Goal: Transaction & Acquisition: Purchase product/service

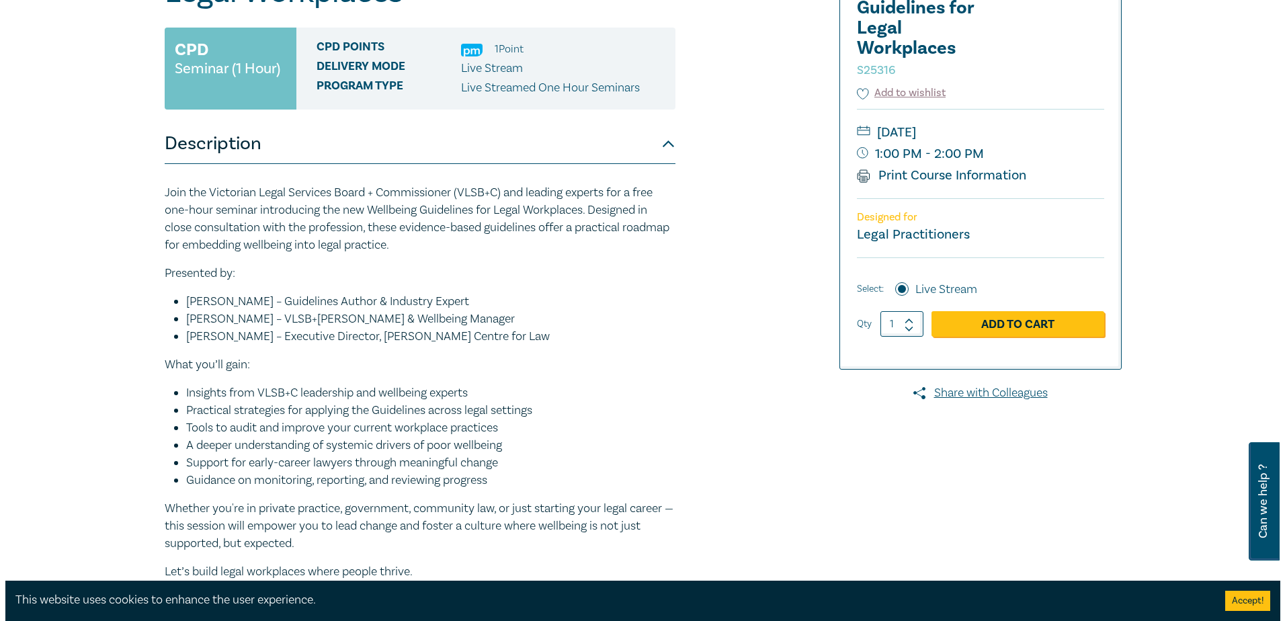
scroll to position [269, 0]
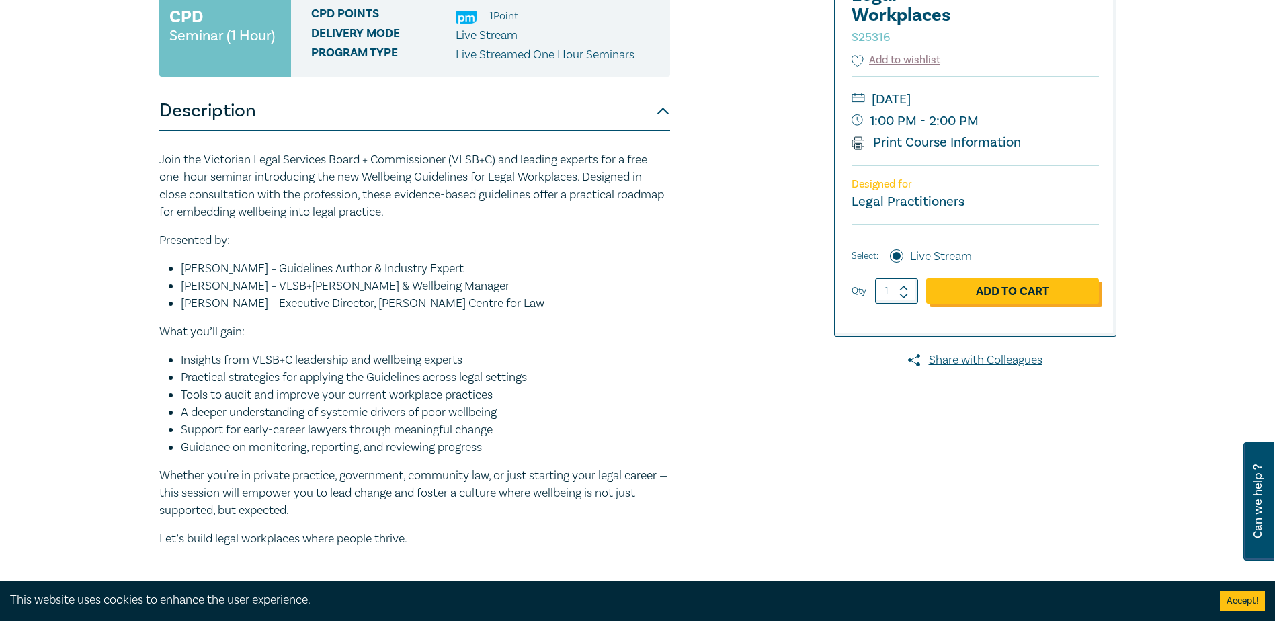
click at [998, 288] on link "Add to Cart" at bounding box center [1012, 291] width 173 height 26
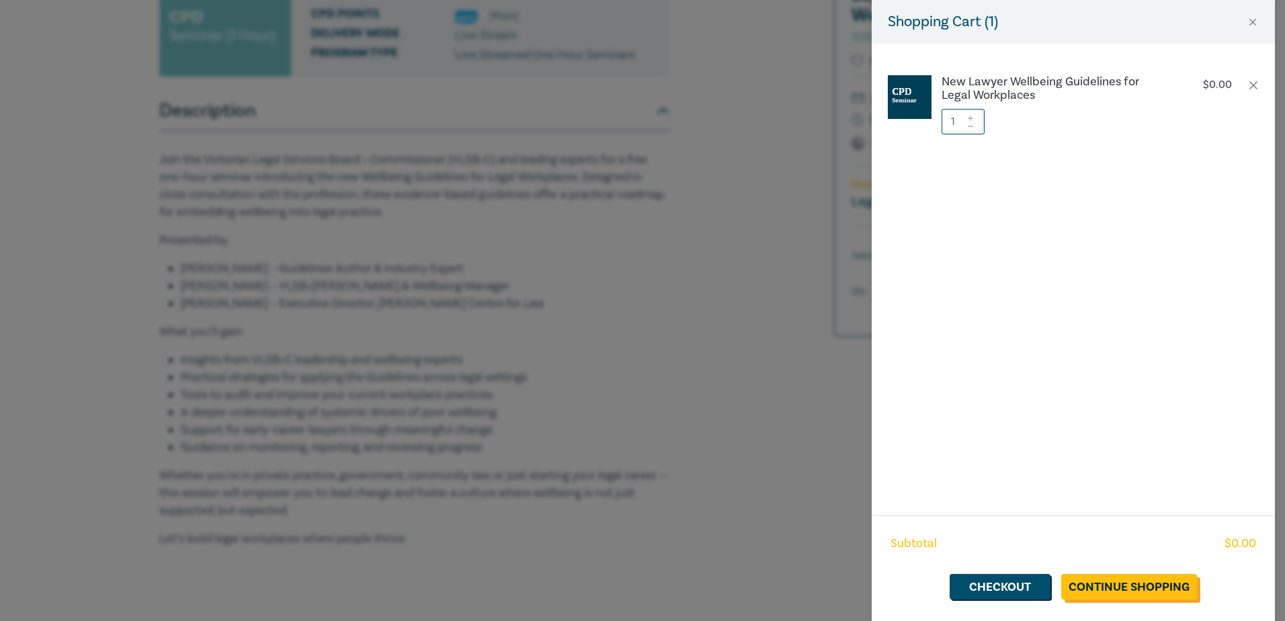
click at [1116, 579] on link "Continue Shopping" at bounding box center [1129, 587] width 136 height 26
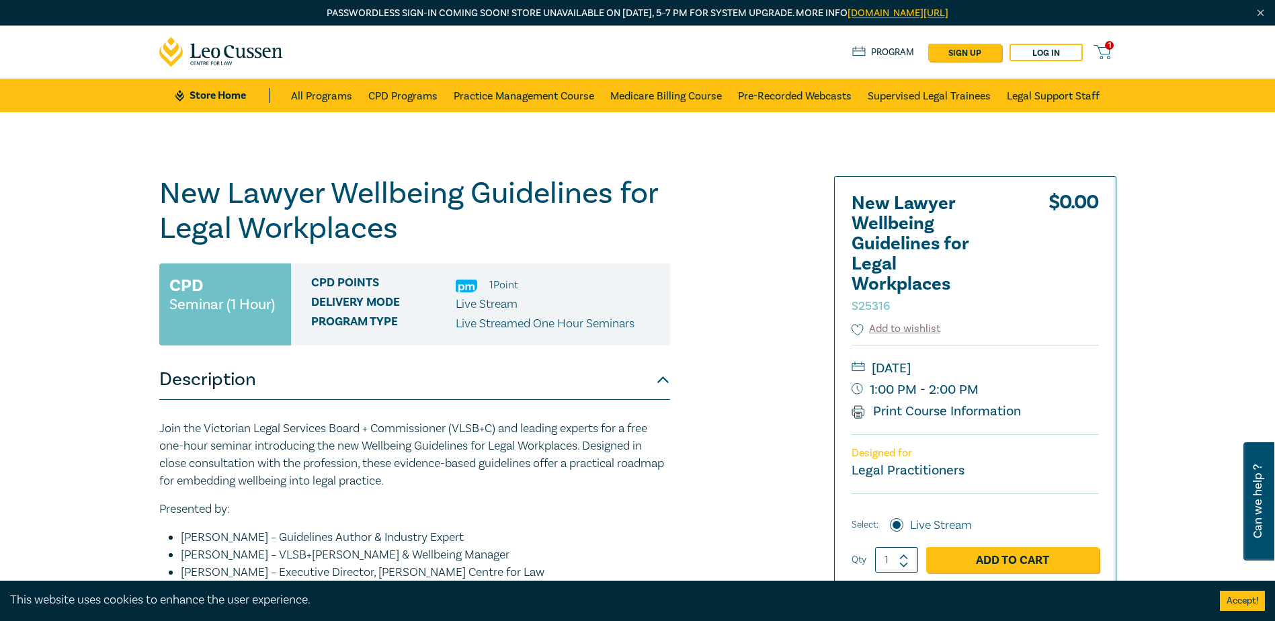
click at [1104, 49] on icon at bounding box center [1102, 52] width 17 height 17
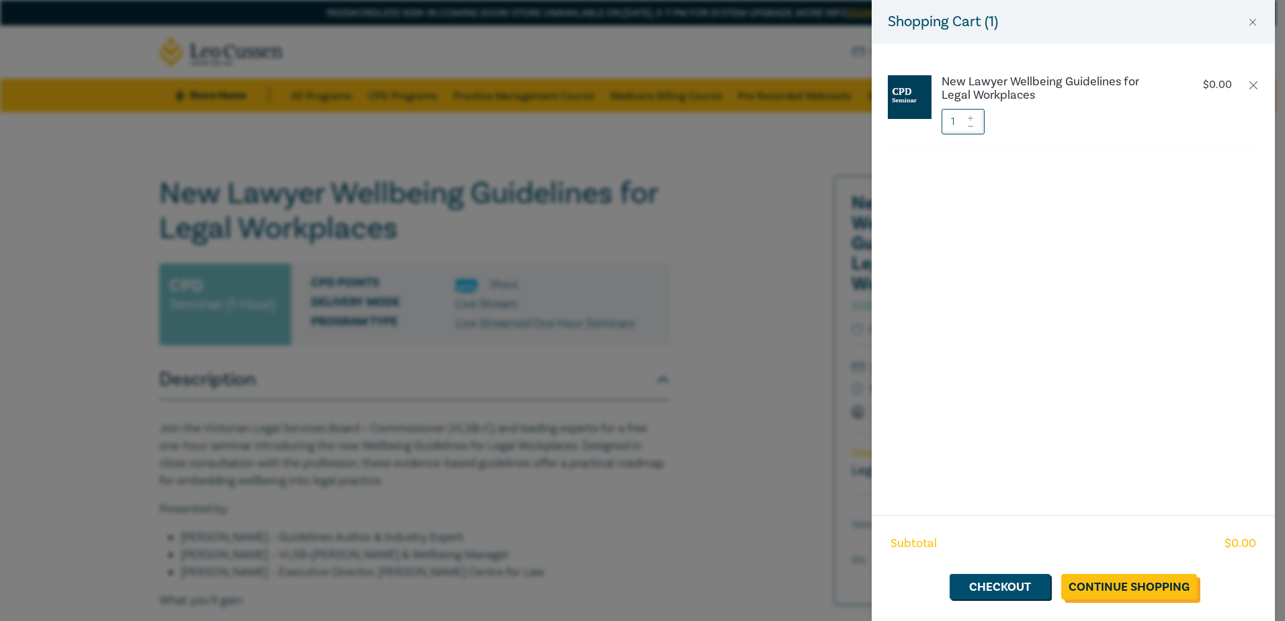
click at [1119, 592] on link "Continue Shopping" at bounding box center [1129, 587] width 136 height 26
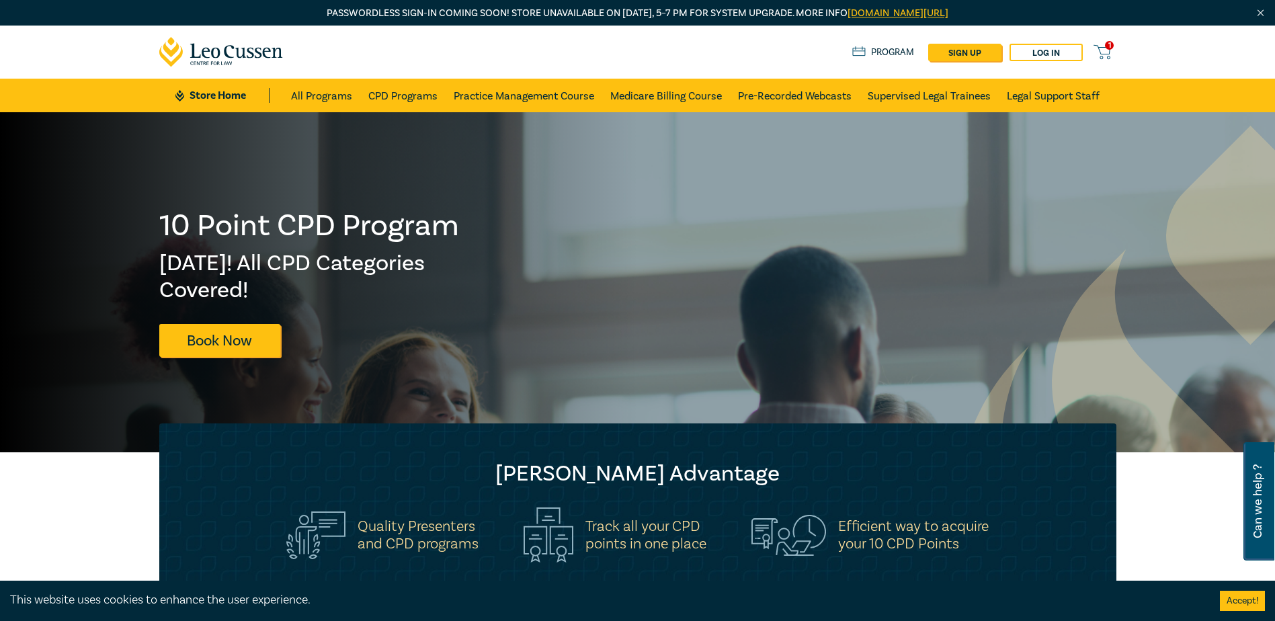
click at [1110, 52] on icon at bounding box center [1101, 50] width 15 height 9
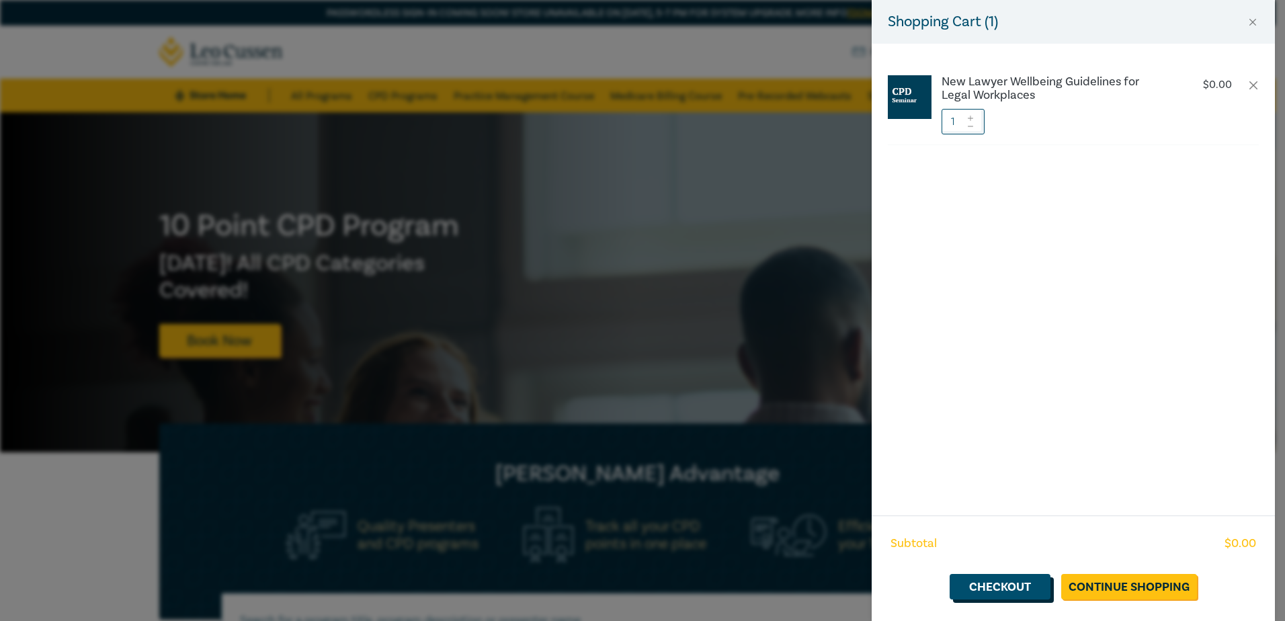
click at [1014, 586] on link "Checkout" at bounding box center [1000, 587] width 101 height 26
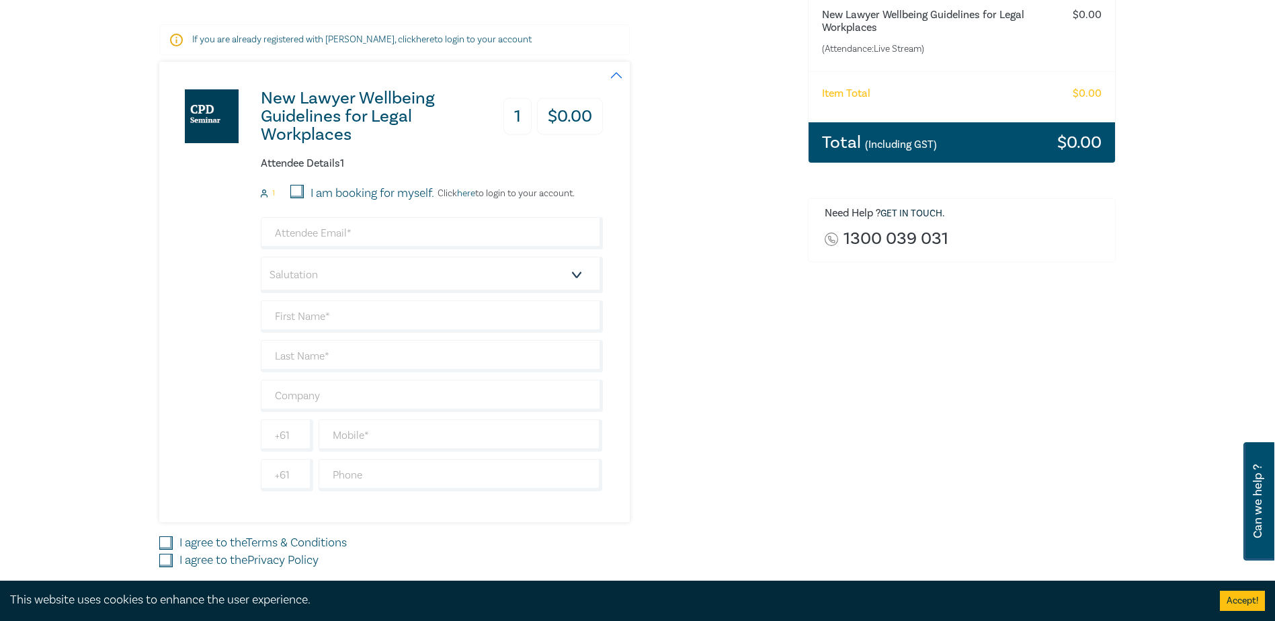
scroll to position [336, 0]
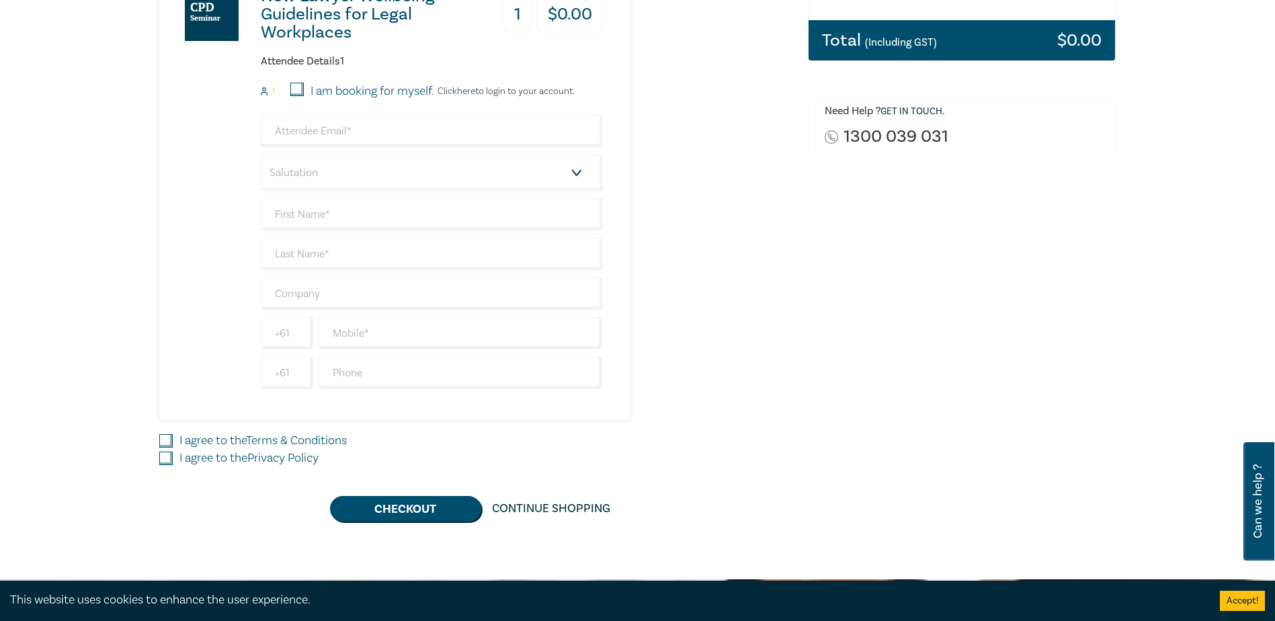
click at [280, 437] on link "Terms & Conditions" at bounding box center [296, 440] width 101 height 15
click at [173, 437] on input "I agree to the Terms & Conditions" at bounding box center [165, 440] width 13 height 13
checkbox input "true"
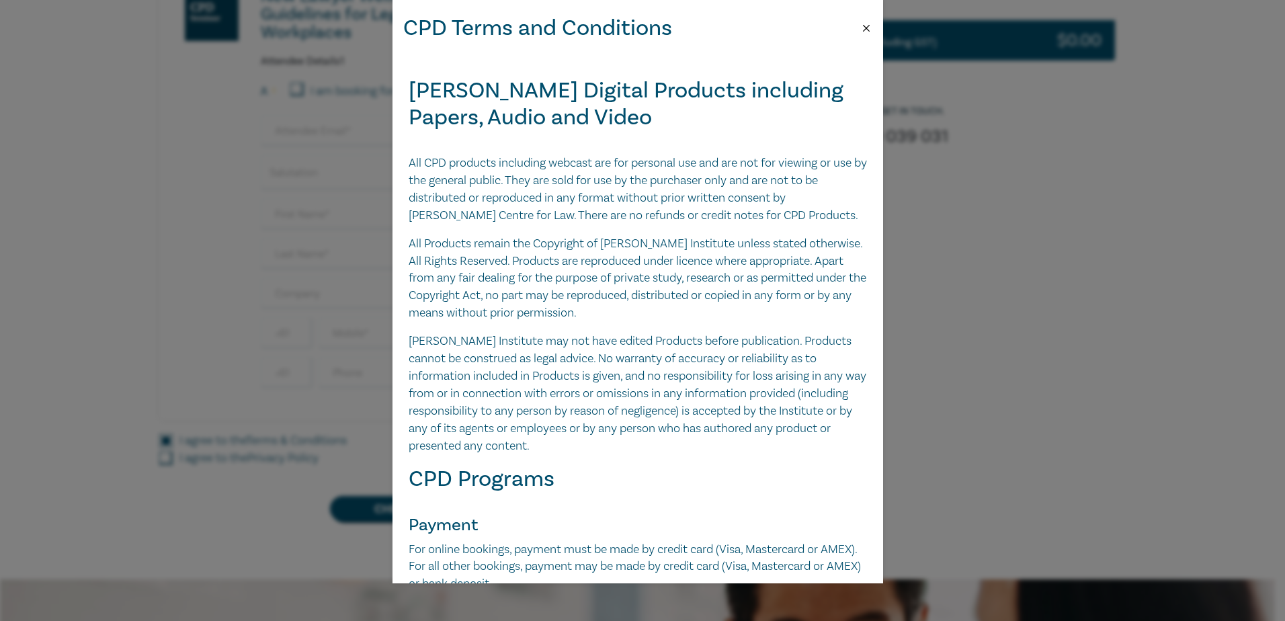
click at [869, 30] on button "Close" at bounding box center [866, 28] width 12 height 12
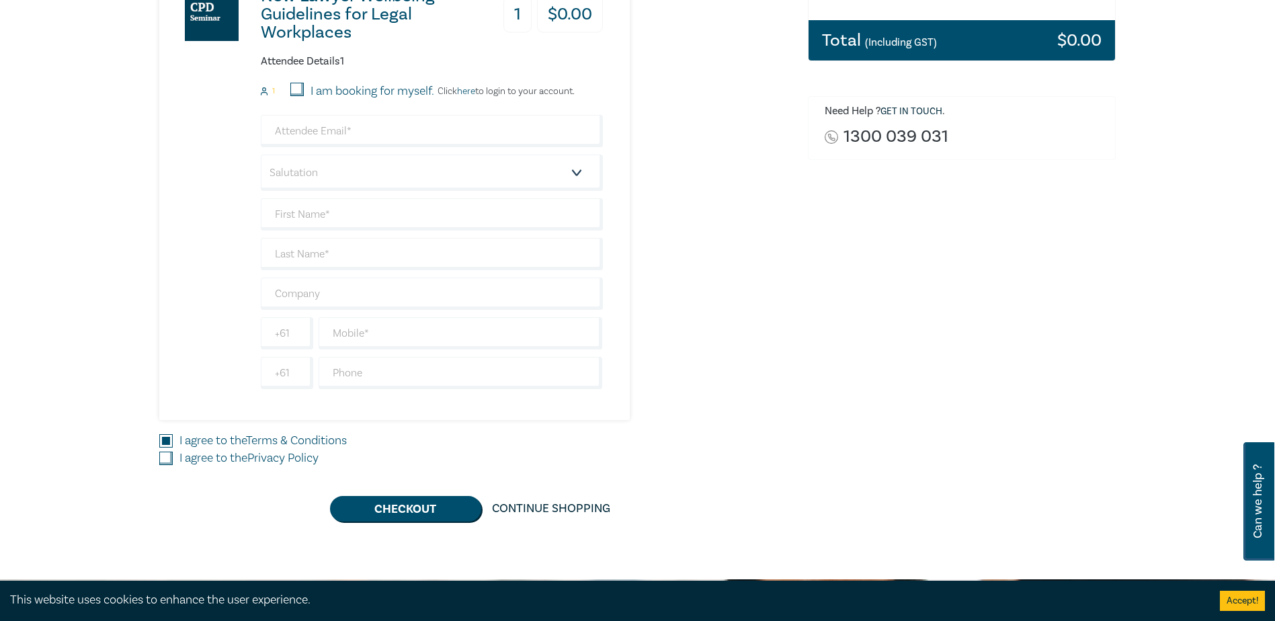
click at [179, 461] on label "I agree to the Privacy Policy" at bounding box center [248, 458] width 139 height 17
click at [173, 461] on input "I agree to the Privacy Policy" at bounding box center [165, 458] width 13 height 13
checkbox input "true"
click at [396, 497] on button "Checkout" at bounding box center [405, 509] width 151 height 26
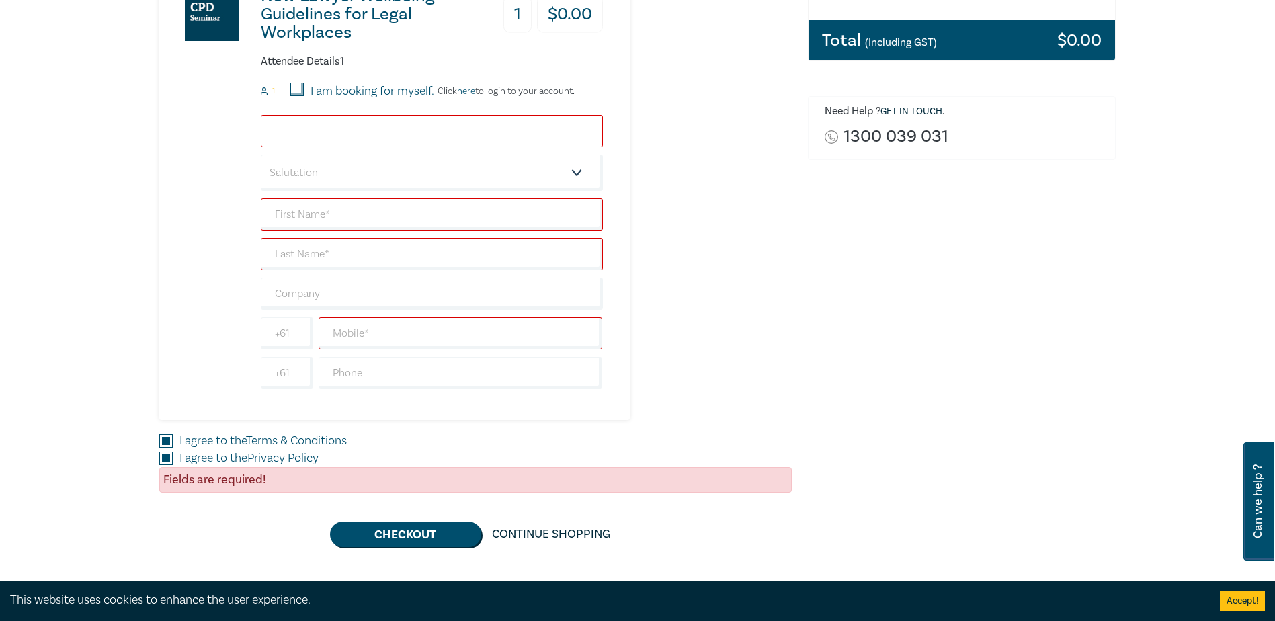
click at [348, 127] on input "email" at bounding box center [432, 131] width 342 height 32
type input "[DEMOGRAPHIC_DATA]"
click at [308, 88] on div "I am booking for myself." at bounding box center [362, 91] width 144 height 17
click at [302, 89] on input "I am booking for myself." at bounding box center [296, 89] width 13 height 13
checkbox input "true"
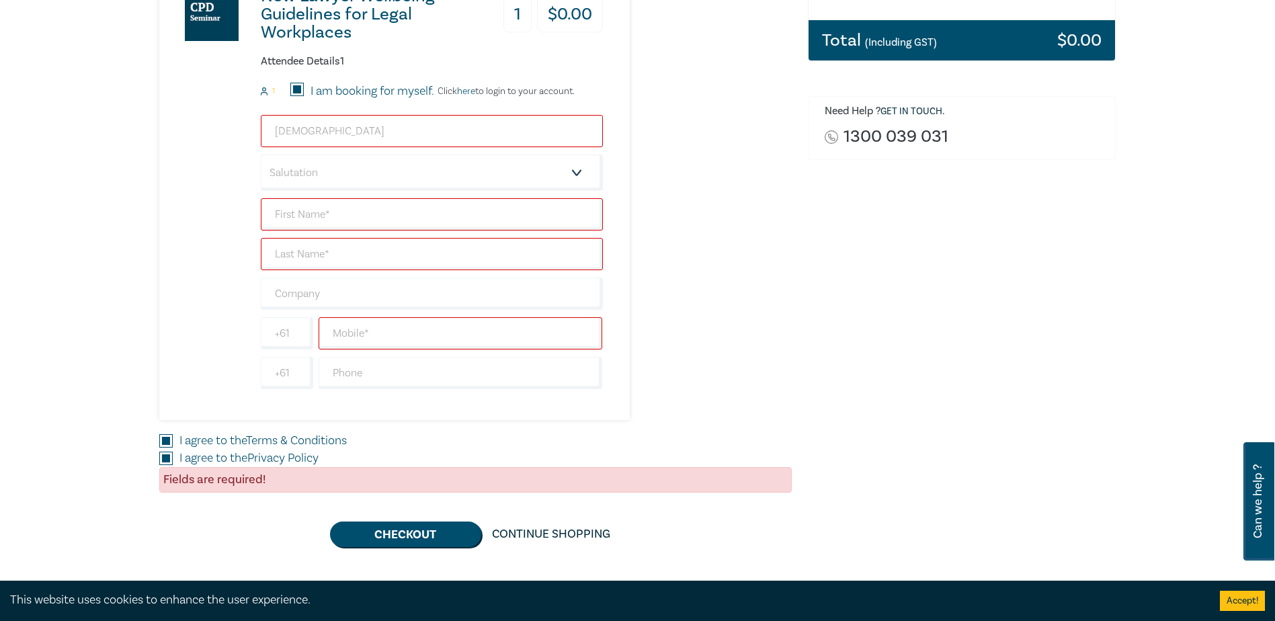
click at [341, 139] on input "[DEMOGRAPHIC_DATA]" at bounding box center [432, 131] width 342 height 32
drag, startPoint x: 362, startPoint y: 138, endPoint x: 237, endPoint y: 140, distance: 125.7
click at [237, 140] on div "New Lawyer Wellbeing Guidelines for Legal Workplaces 1 $ 0.00 Attendee Details …" at bounding box center [381, 190] width 444 height 460
click at [814, 295] on div "Order New Lawyer Wellbeing Guidelines for Legal Workplaces (Attendance: Live St…" at bounding box center [962, 190] width 325 height 713
click at [291, 130] on input "email" at bounding box center [432, 131] width 342 height 32
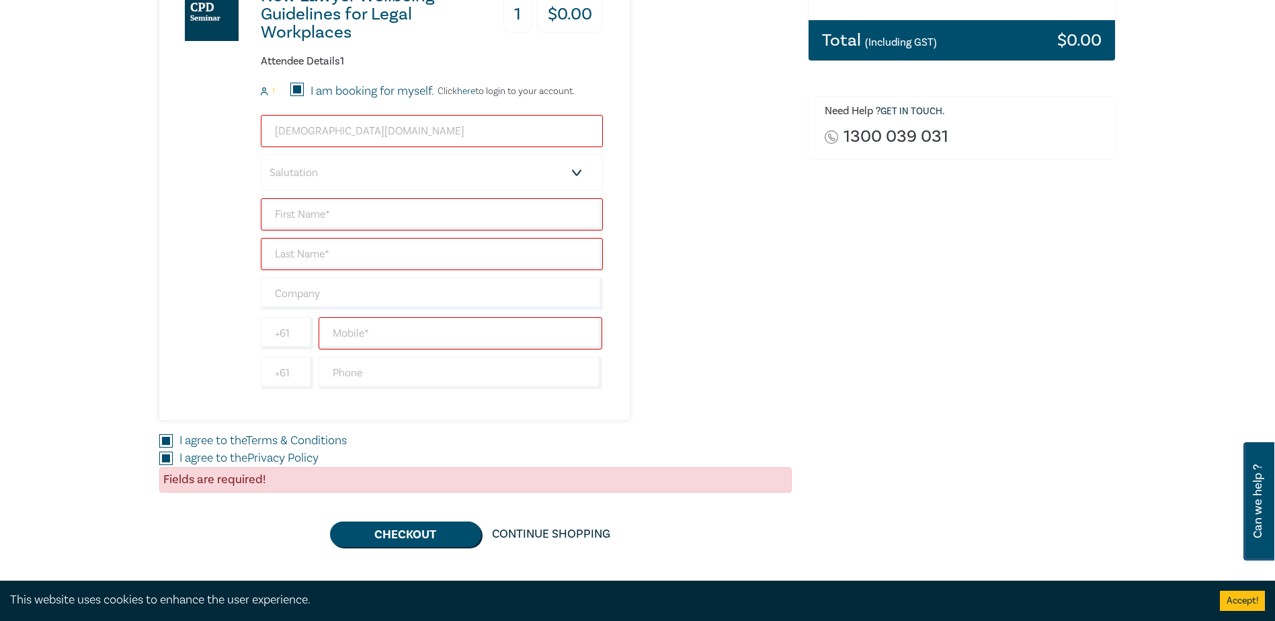
type input "[DEMOGRAPHIC_DATA][DOMAIN_NAME]"
click at [315, 184] on select "Salutation Mr. Mrs. Ms. Miss Dr. Prof. Other" at bounding box center [432, 173] width 342 height 36
select select "Ms."
click at [261, 155] on select "Salutation Mr. Mrs. Ms. Miss Dr. Prof. Other" at bounding box center [432, 173] width 342 height 36
click at [309, 225] on input "text" at bounding box center [432, 214] width 342 height 32
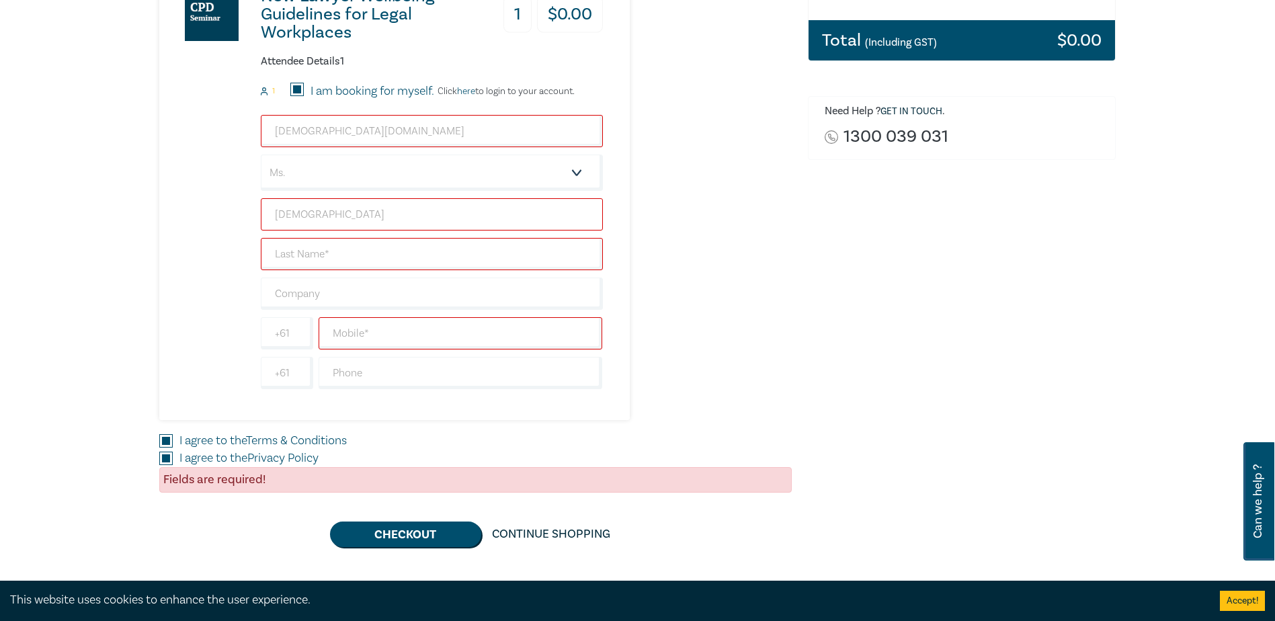
type input "[DEMOGRAPHIC_DATA]"
type input "Wickes"
click at [432, 297] on input "text" at bounding box center [432, 294] width 342 height 32
type input "Nest legal"
click at [369, 331] on input "text" at bounding box center [461, 333] width 284 height 32
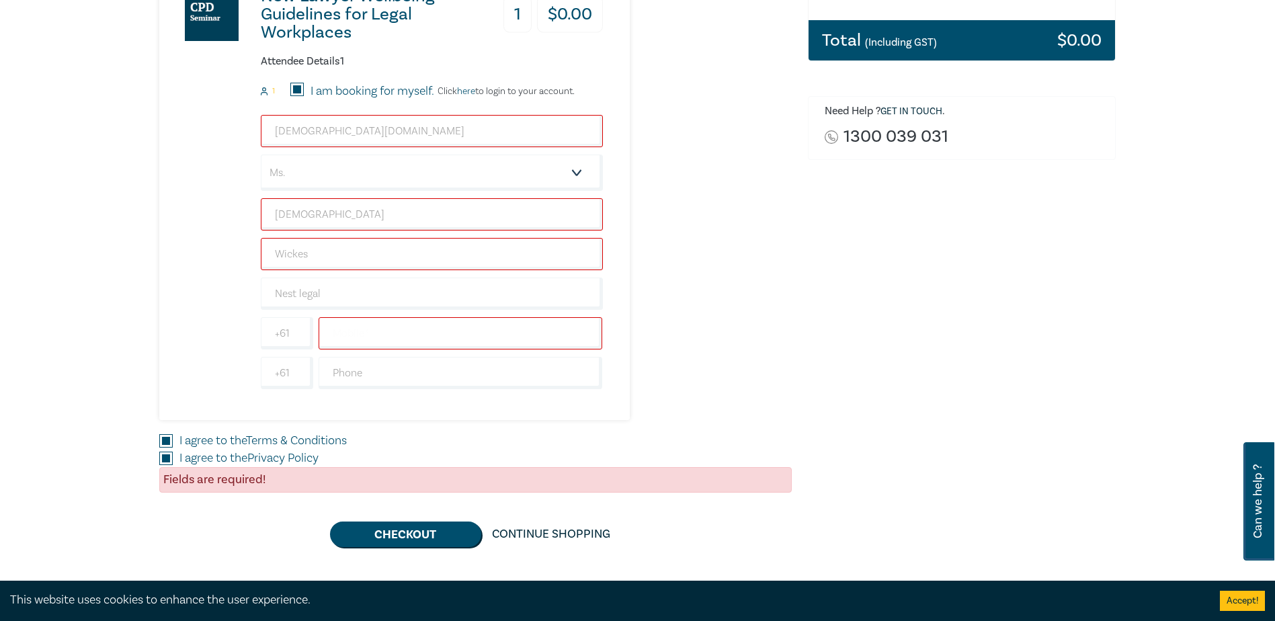
click at [768, 397] on div "New Lawyer Wellbeing Guidelines for Legal Workplaces 1 $ 0.00 Attendee Details …" at bounding box center [475, 190] width 633 height 460
click at [383, 337] on input "text" at bounding box center [461, 333] width 284 height 32
type input "03 7032 5100"
click at [712, 327] on div "New Lawyer Wellbeing Guidelines for Legal Workplaces 1 $ 0.00 Attendee Details …" at bounding box center [475, 190] width 633 height 460
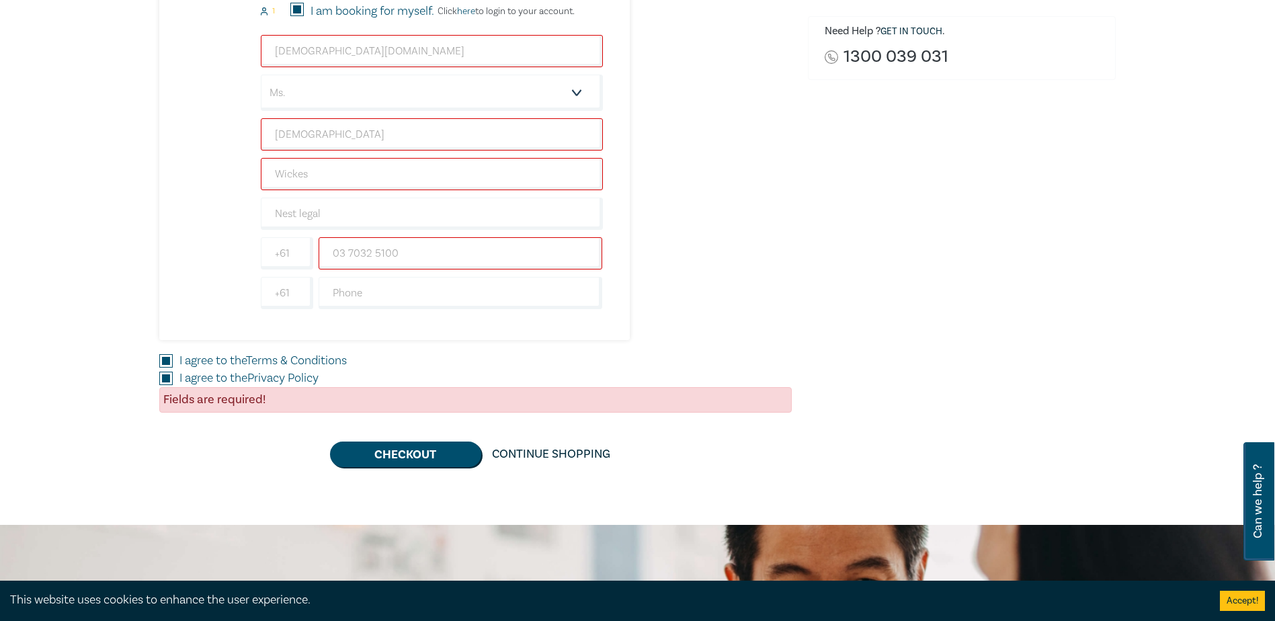
scroll to position [605, 0]
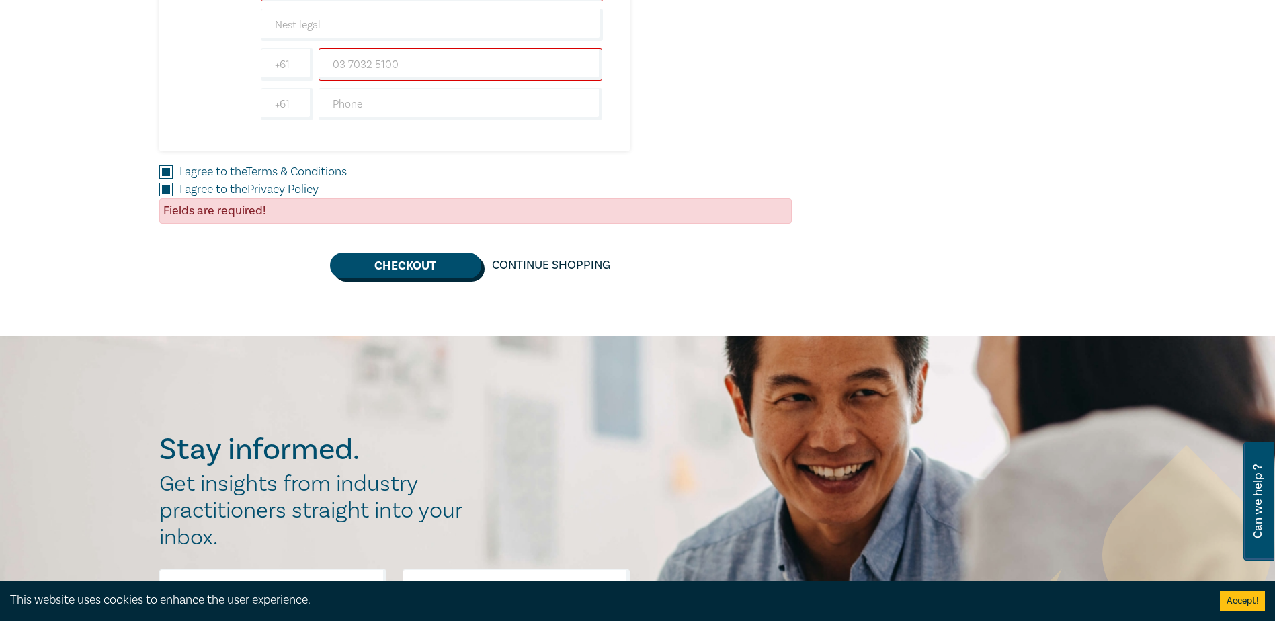
click at [368, 262] on button "Checkout" at bounding box center [405, 266] width 151 height 26
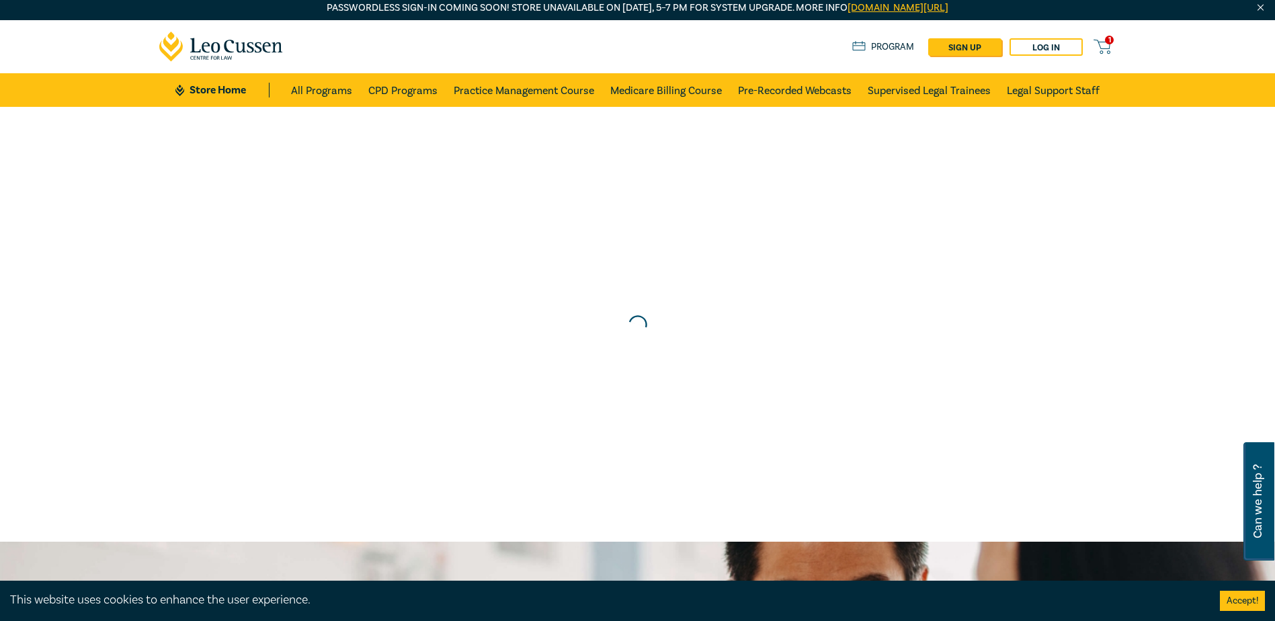
scroll to position [0, 0]
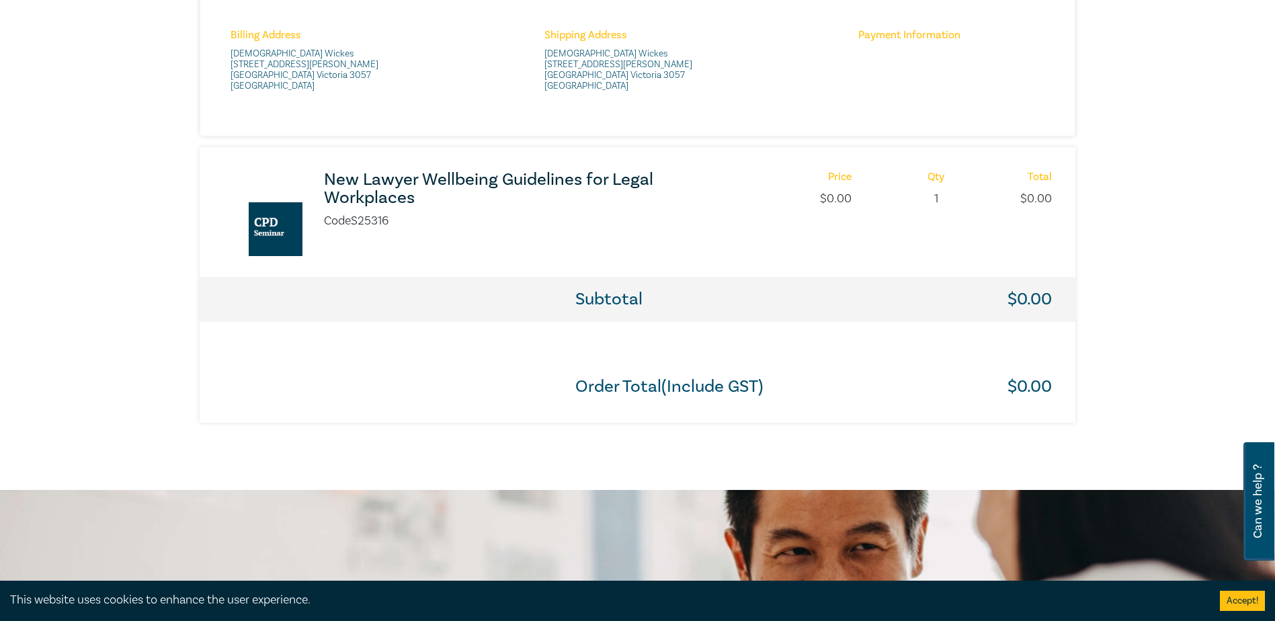
scroll to position [605, 0]
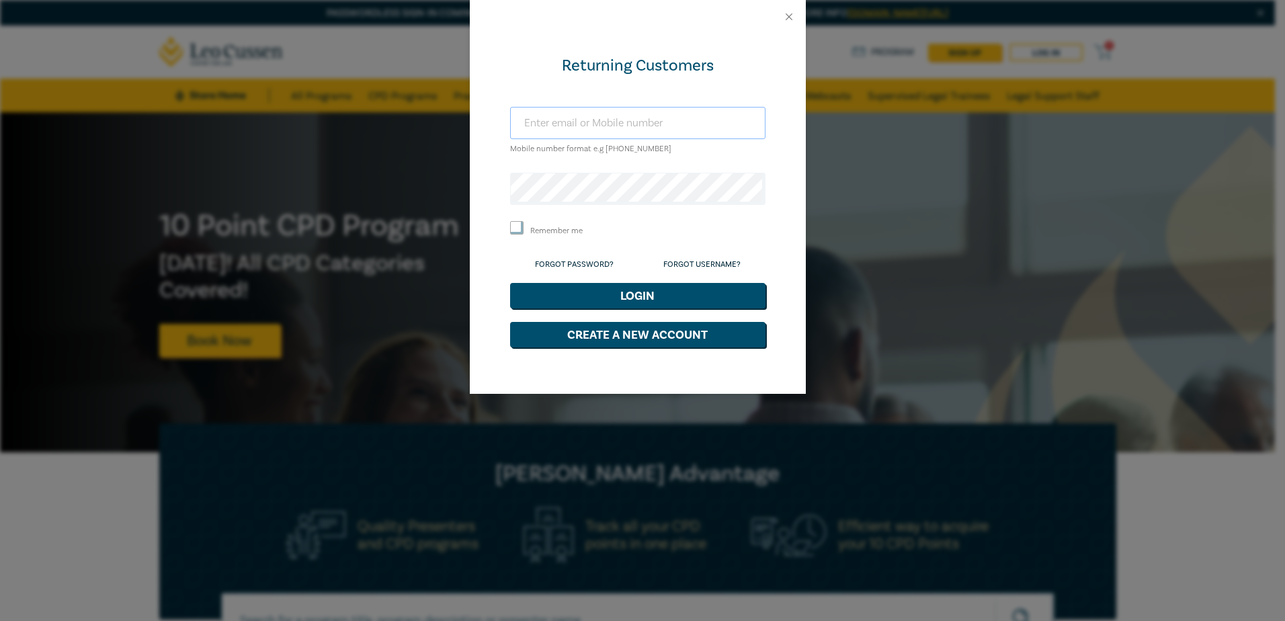
type input "laura@nestlegal.com.au"
click at [787, 16] on button "Close" at bounding box center [789, 17] width 12 height 12
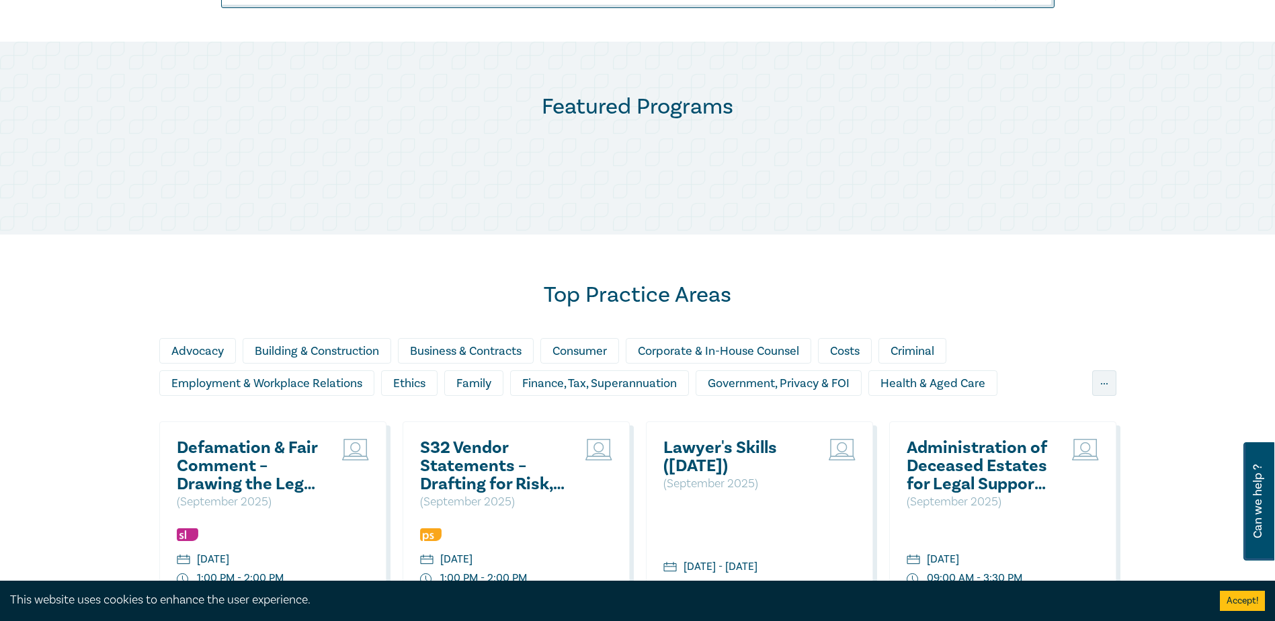
scroll to position [807, 0]
